Goal: Task Accomplishment & Management: Use online tool/utility

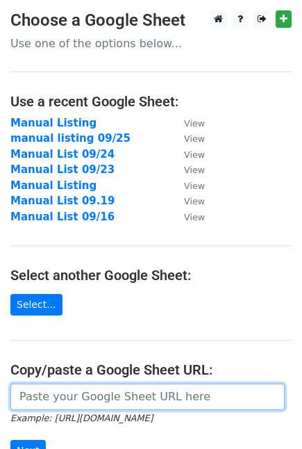
click at [45, 392] on input "url" at bounding box center [147, 396] width 274 height 26
paste input "https://docs.google.com/spreadsheets/d/190A0J3J5VUlJMoFs6GWOz0286um0ld02Ei4U0WR…"
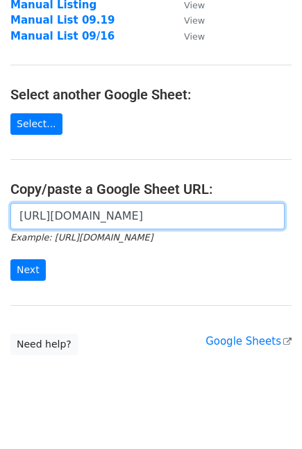
scroll to position [188, 0]
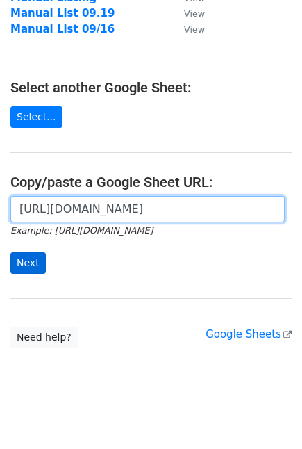
type input "https://docs.google.com/spreadsheets/d/190A0J3J5VUlJMoFs6GWOz0286um0ld02Ei4U0WR…"
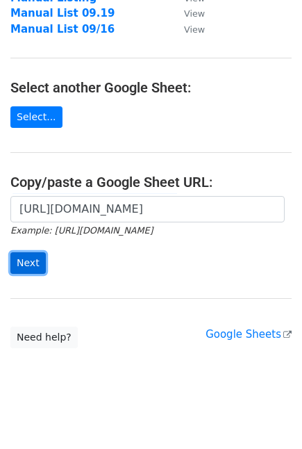
click at [28, 266] on input "Next" at bounding box center [27, 263] width 35 height 22
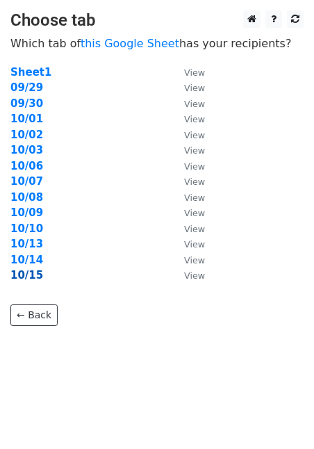
click at [30, 280] on strong "10/15" at bounding box center [26, 275] width 33 height 13
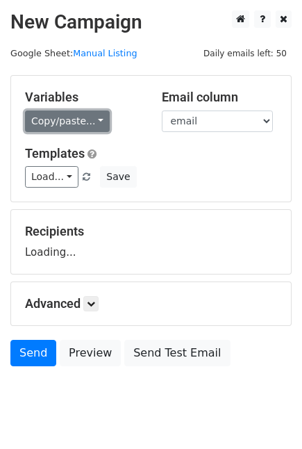
click at [95, 117] on link "Copy/paste..." at bounding box center [67, 121] width 85 height 22
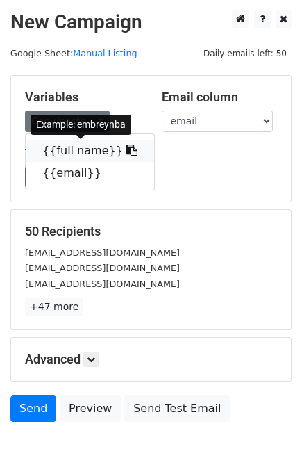
click at [61, 148] on link "{{full name}}" at bounding box center [90, 151] width 128 height 22
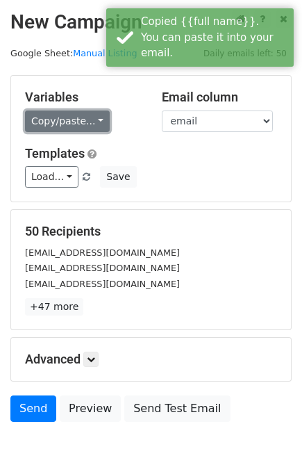
click at [50, 119] on link "Copy/paste..." at bounding box center [67, 121] width 85 height 22
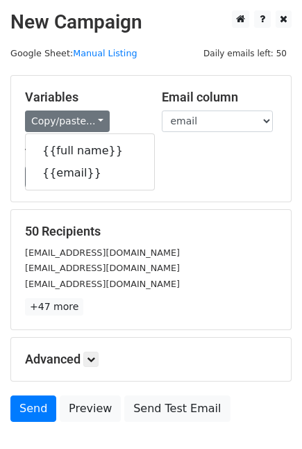
click at [225, 163] on div "Templates Load... No templates saved Save" at bounding box center [151, 167] width 273 height 42
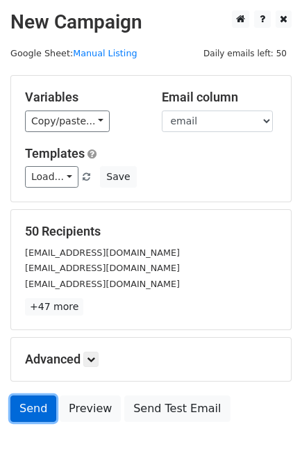
click at [38, 411] on link "Send" at bounding box center [33, 408] width 46 height 26
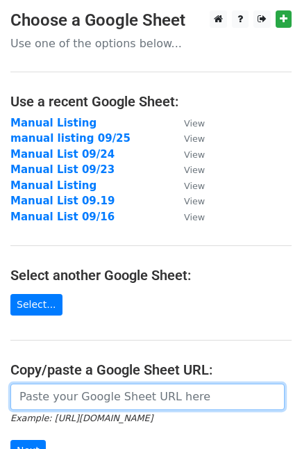
click at [60, 400] on input "url" at bounding box center [147, 396] width 274 height 26
paste input "https://docs.google.com/spreadsheets/d/190A0J3J5VUlJMoFs6GWOz0286um0ld02Ei4U0WR…"
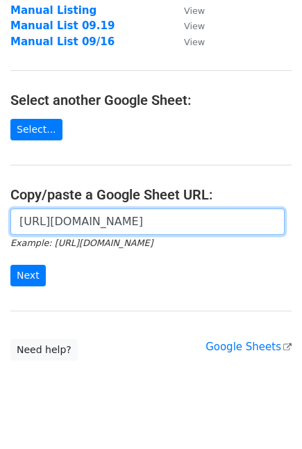
scroll to position [198, 0]
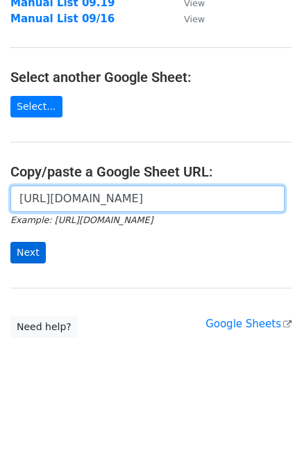
type input "https://docs.google.com/spreadsheets/d/190A0J3J5VUlJMoFs6GWOz0286um0ld02Ei4U0WR…"
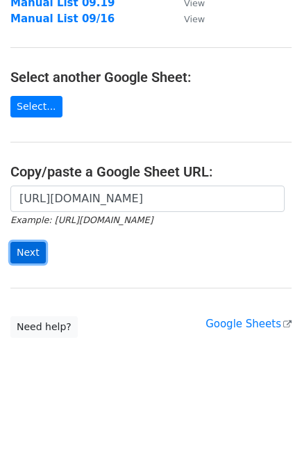
scroll to position [0, 0]
click at [31, 251] on input "Next" at bounding box center [27, 253] width 35 height 22
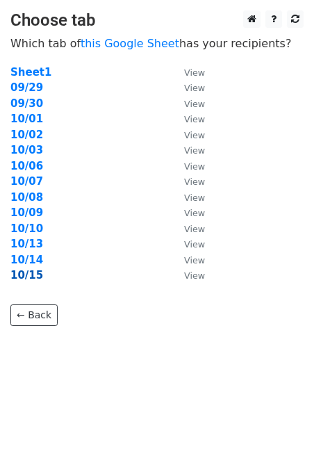
click at [28, 278] on strong "10/15" at bounding box center [26, 275] width 33 height 13
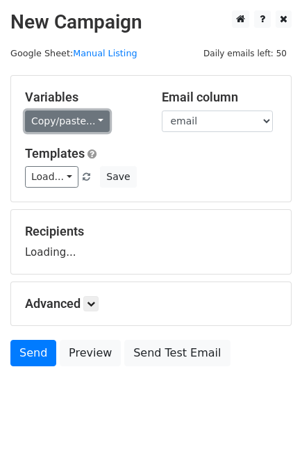
click at [65, 119] on link "Copy/paste..." at bounding box center [67, 121] width 85 height 22
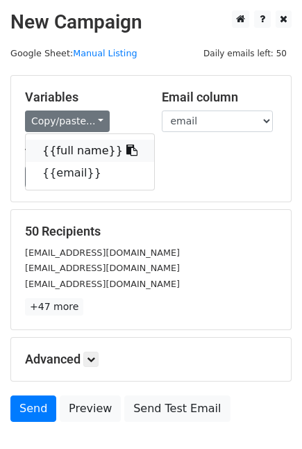
click at [58, 142] on link "{{full name}}" at bounding box center [90, 151] width 128 height 22
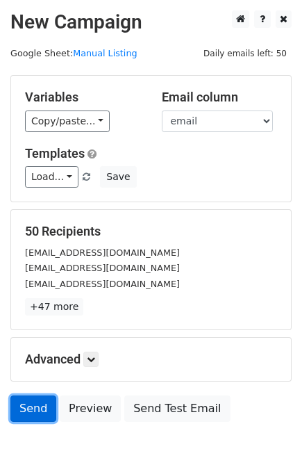
click at [30, 412] on link "Send" at bounding box center [33, 408] width 46 height 26
